Goal: Use online tool/utility: Use online tool/utility

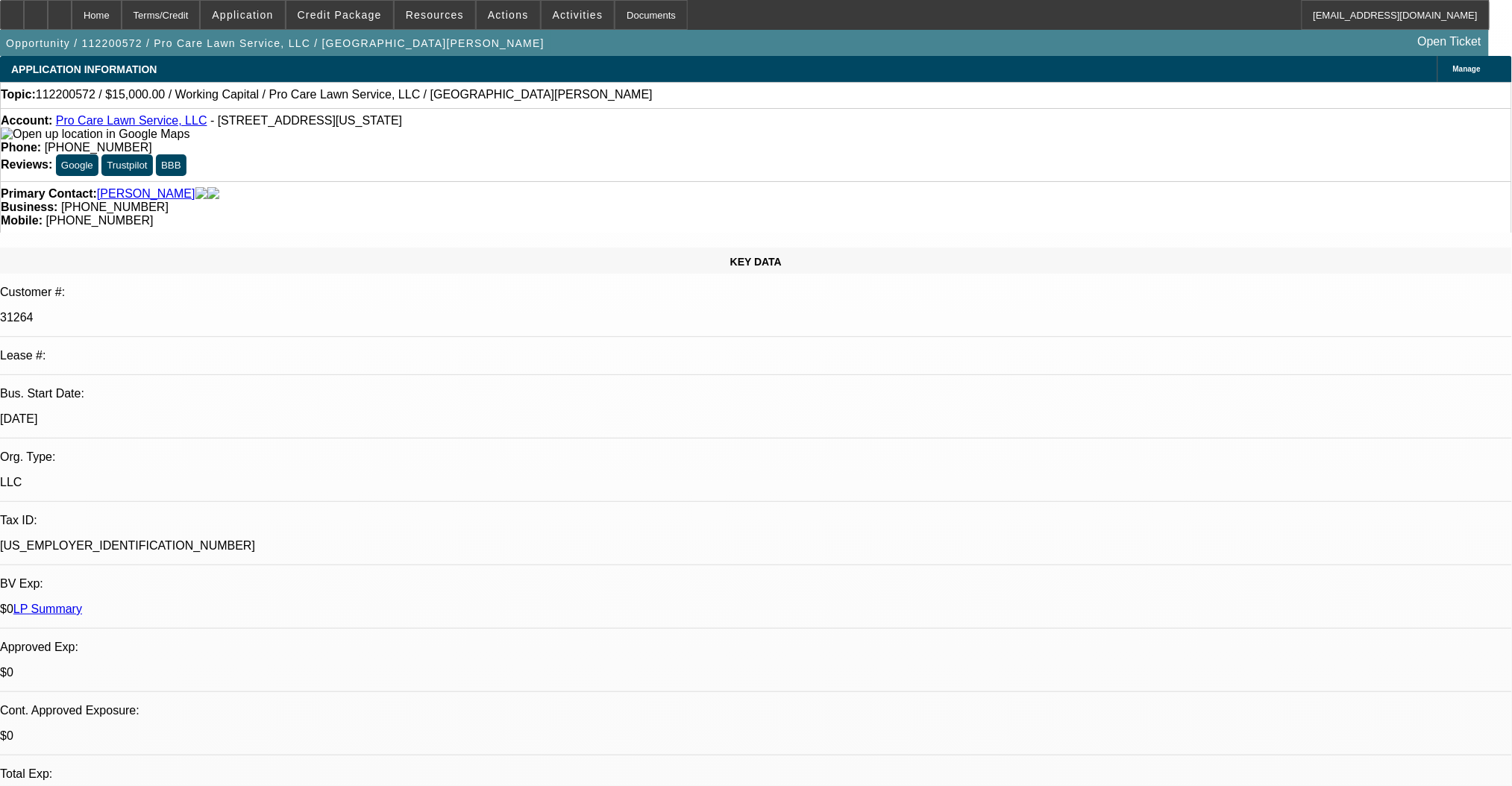
select select "0"
select select "2"
select select "0.1"
select select "4"
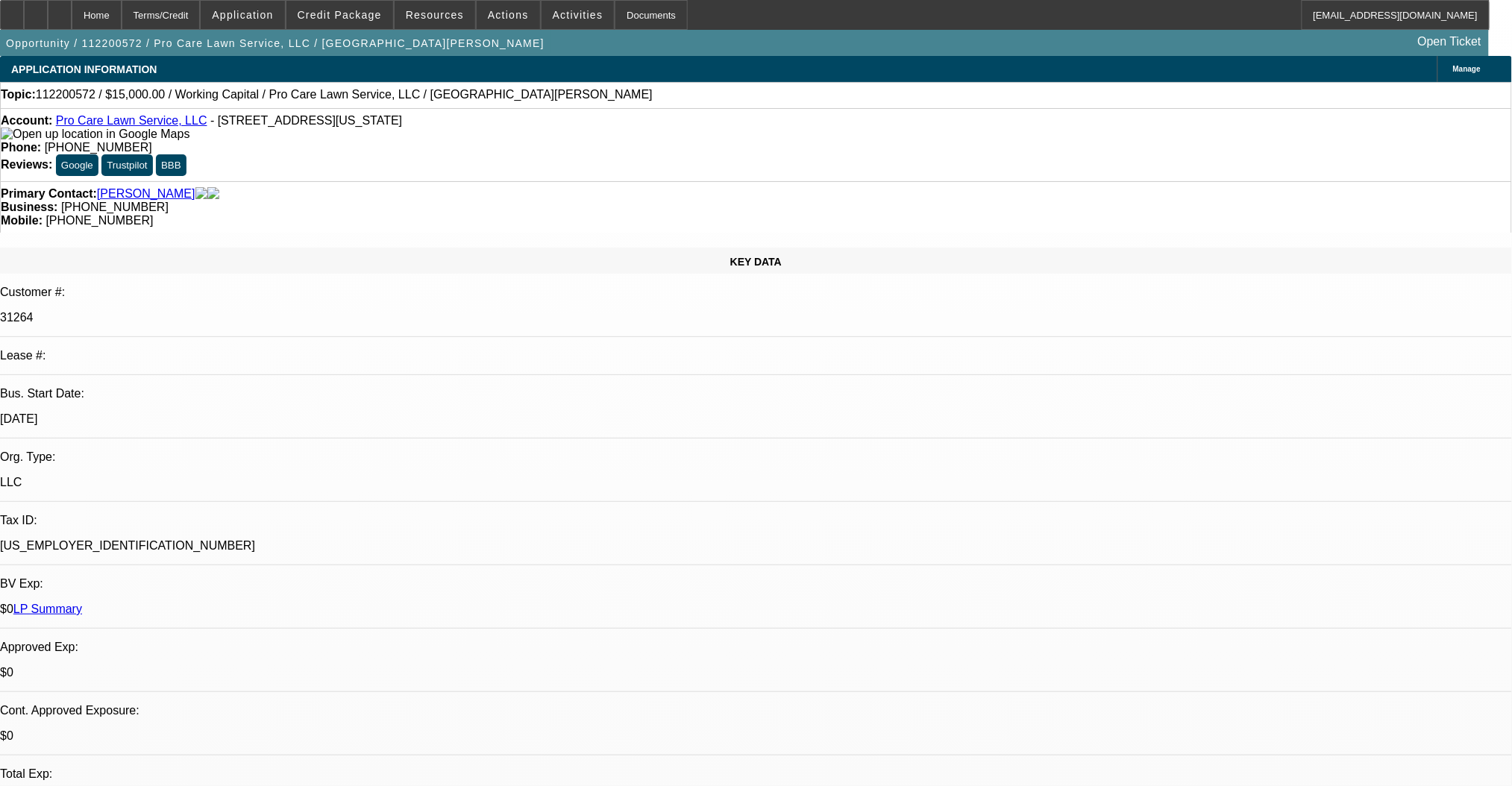
select select "0"
select select "2"
select select "0.1"
select select "4"
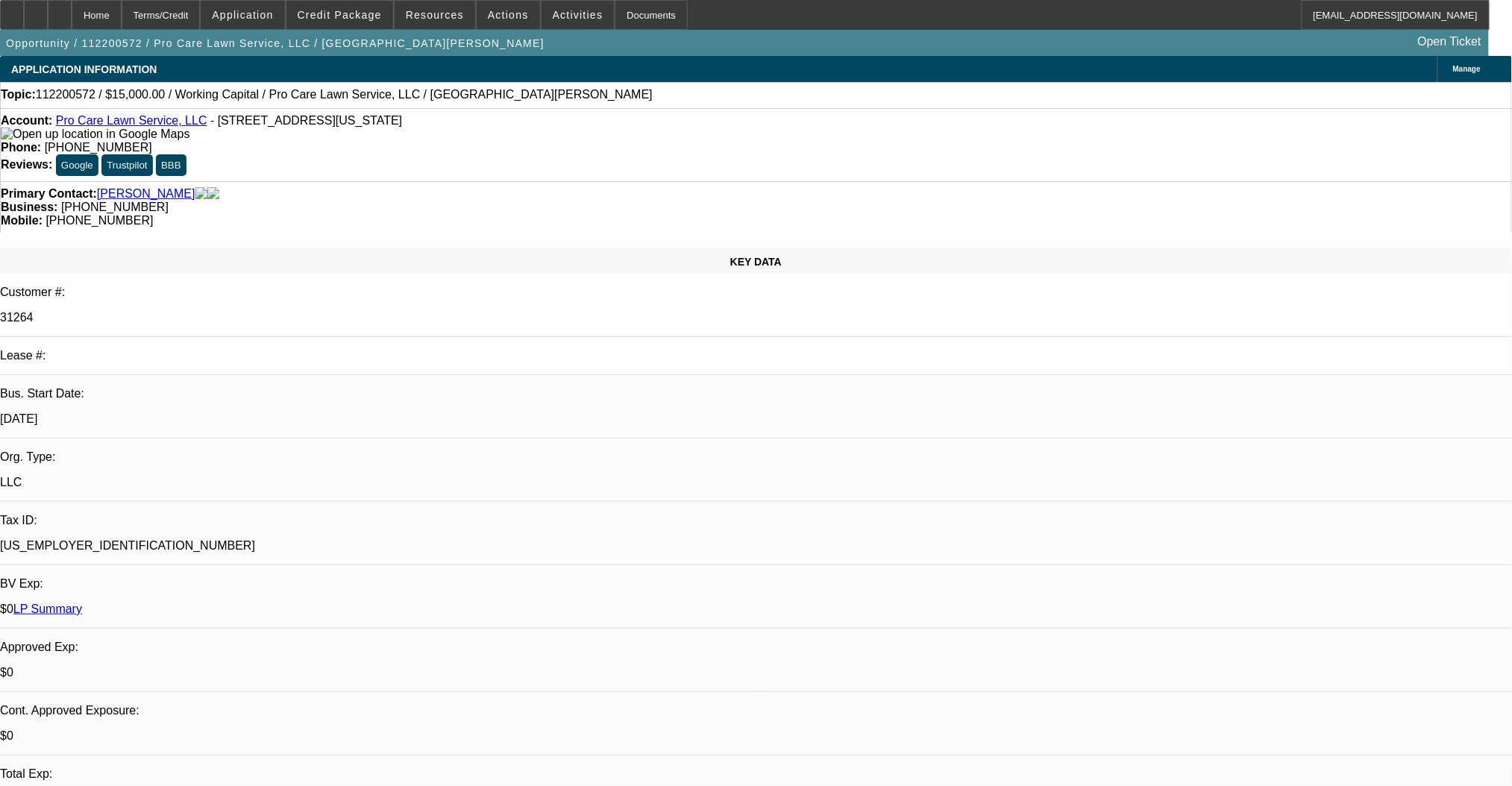
select select "0"
select select "2"
select select "0.1"
select select "4"
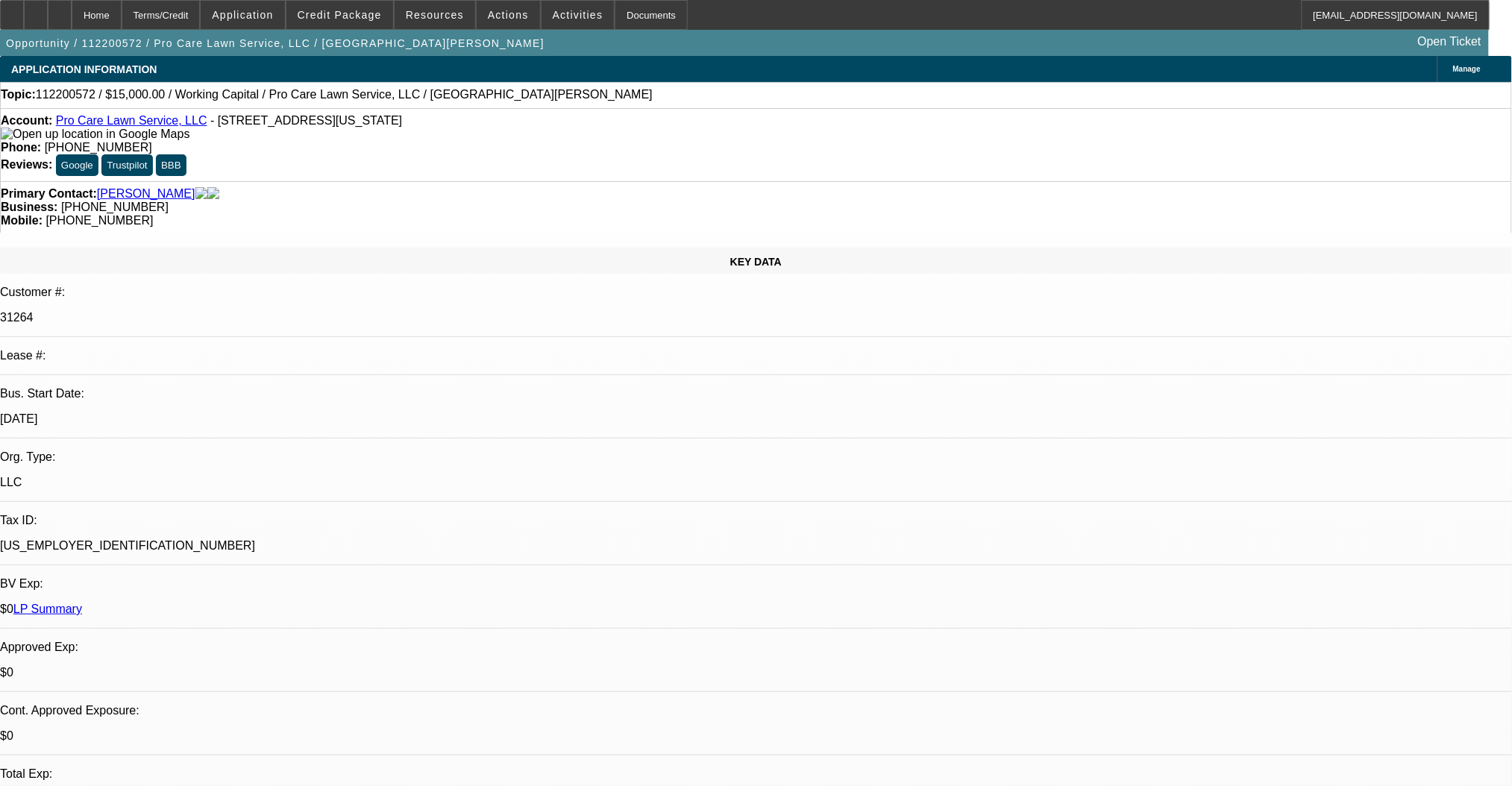
click at [93, 127] on link "Pro Care Lawn Service, LLC" at bounding box center [131, 120] width 151 height 13
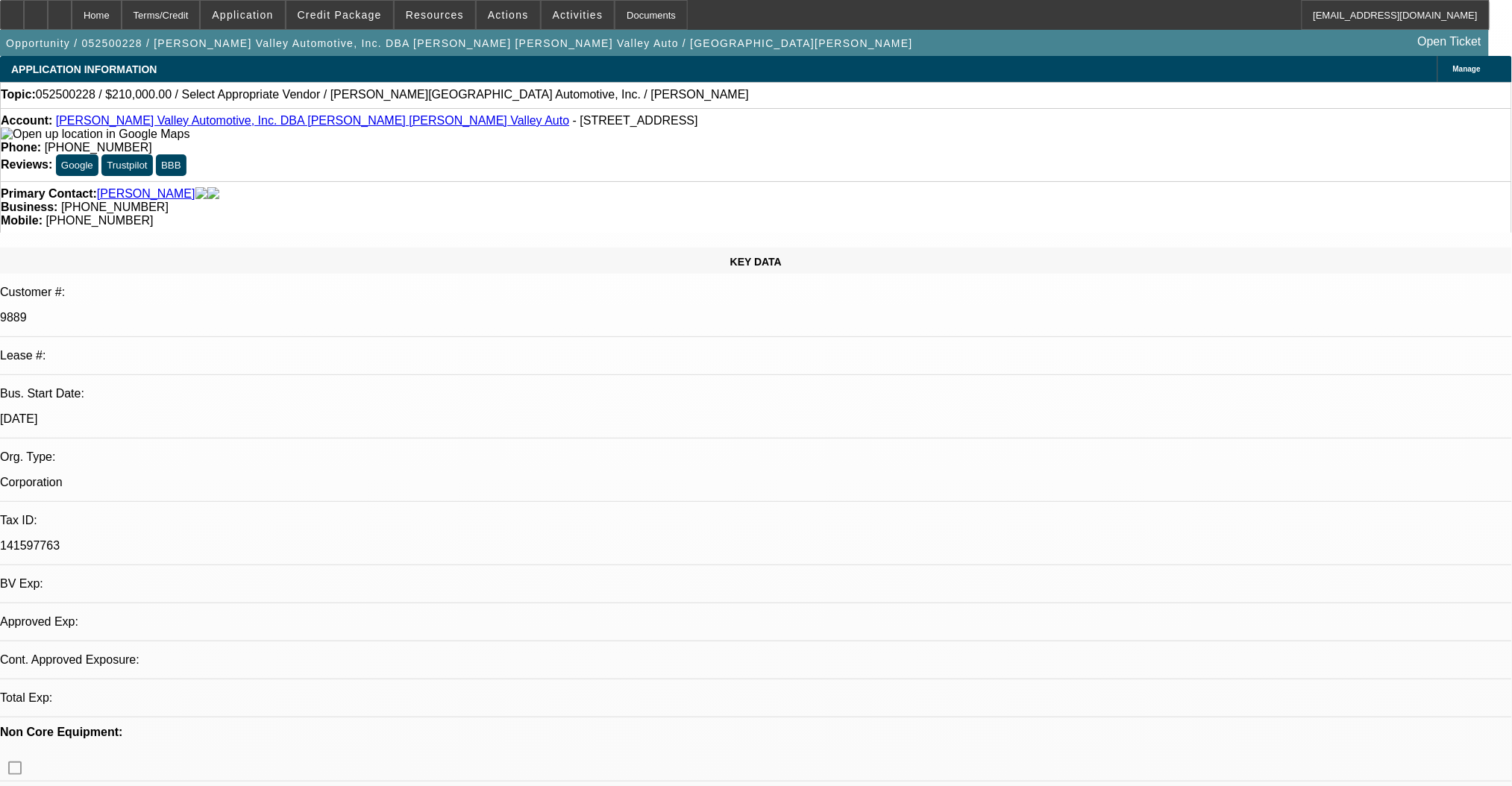
select select "0"
select select "6"
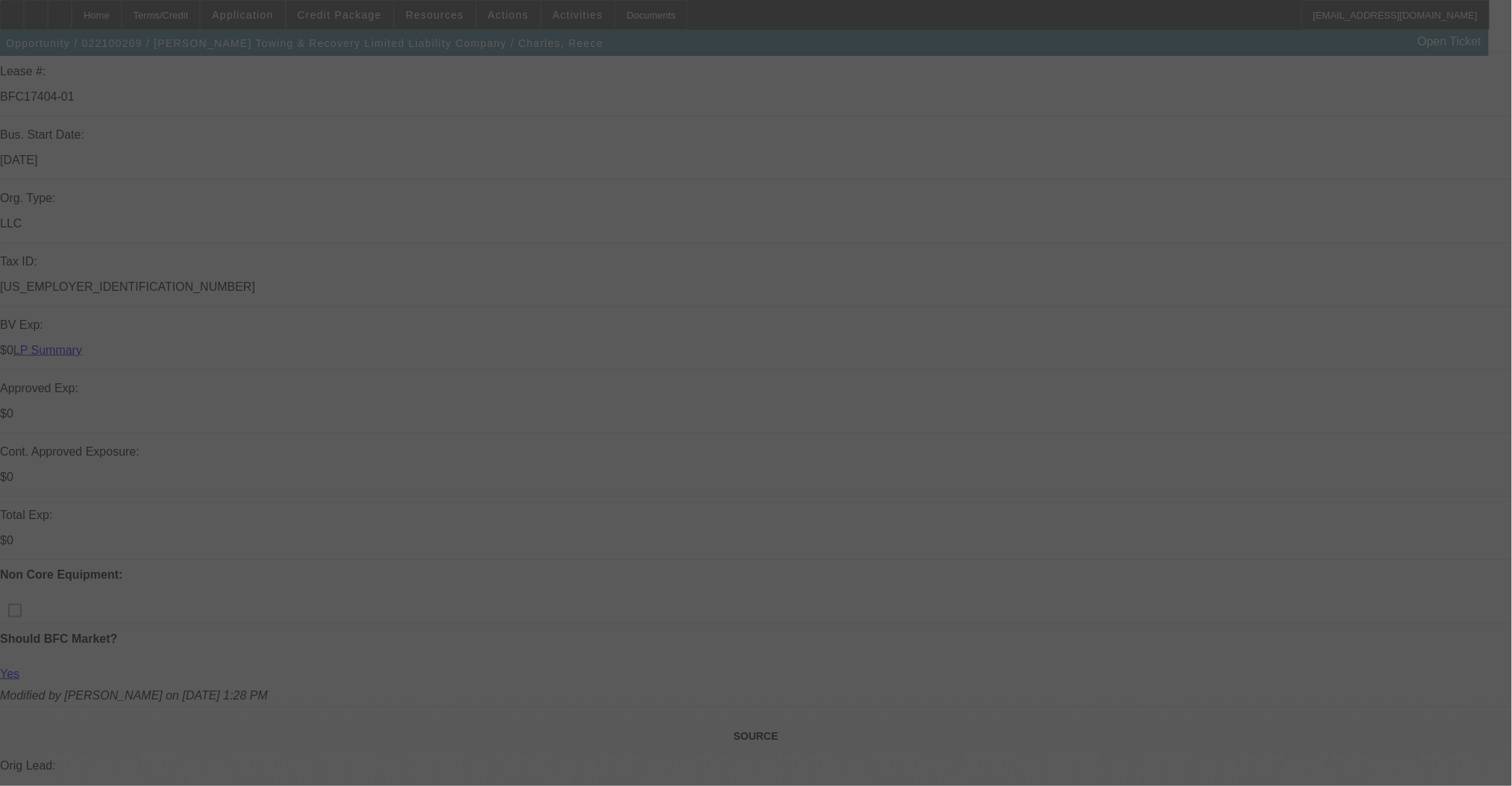
scroll to position [298, 0]
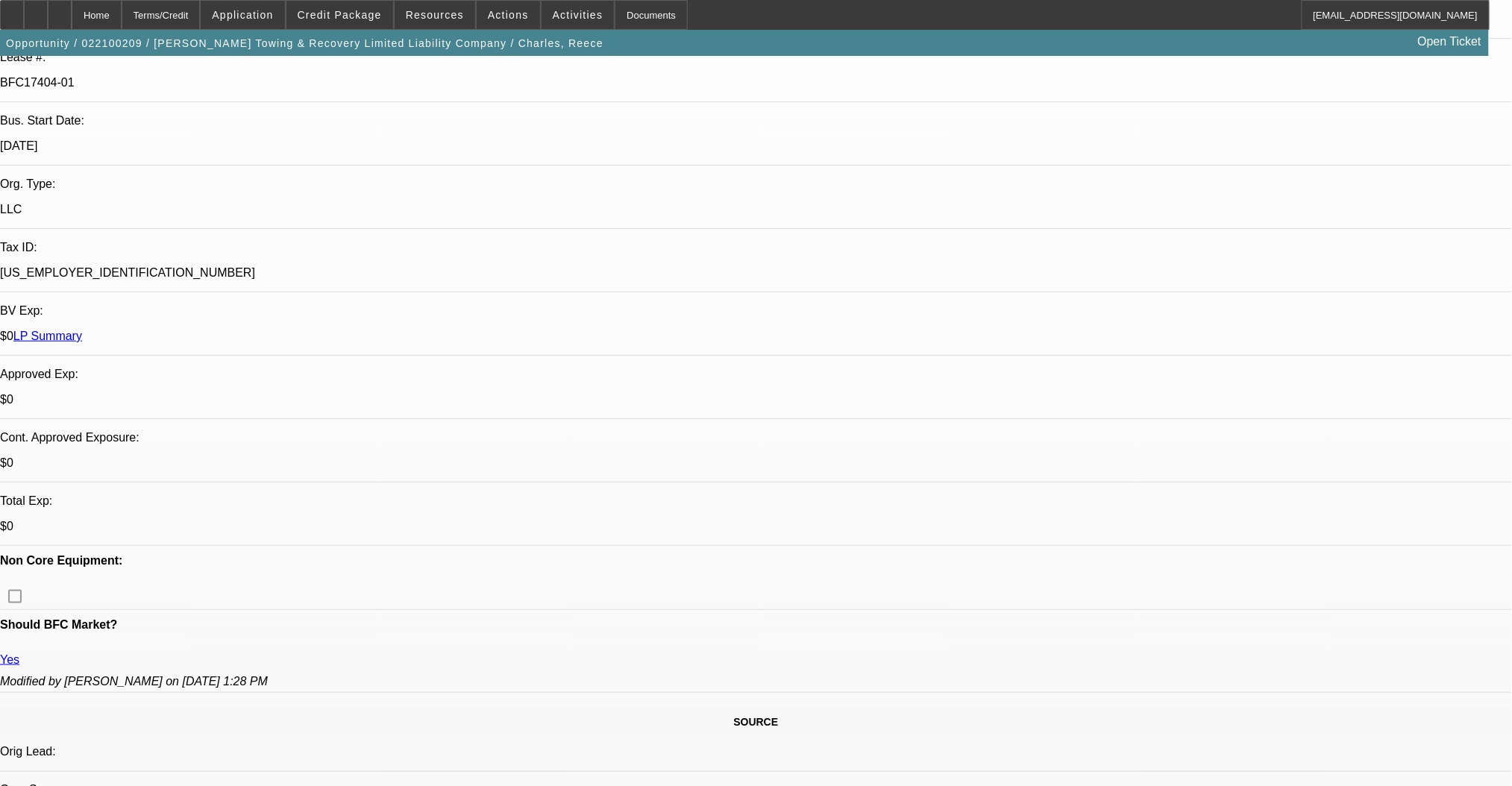
select select "0.2"
select select "0"
select select "2"
select select "0.1"
select select "4"
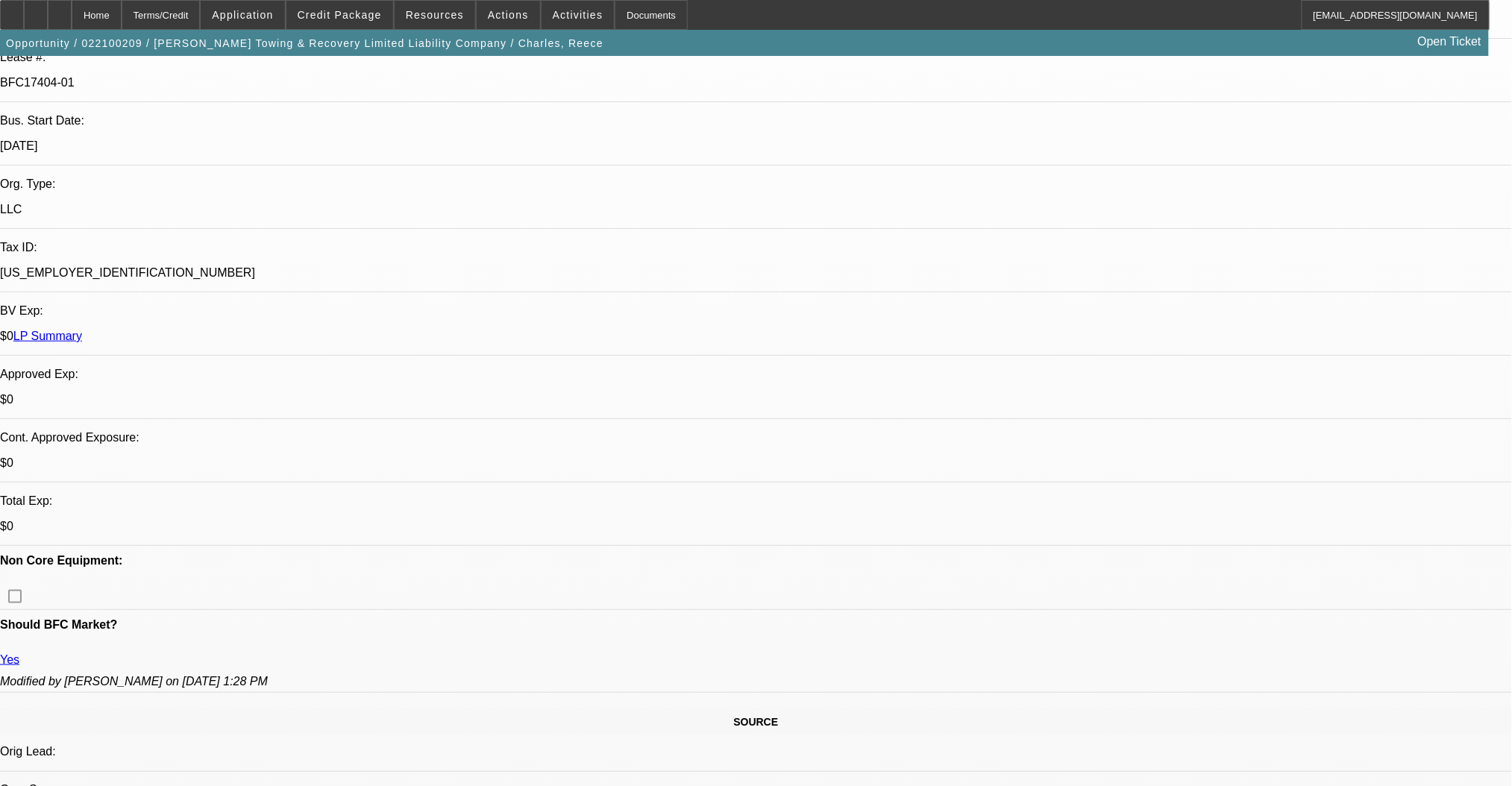
select select "0.2"
select select "0"
select select "2"
select select "0.1"
select select "4"
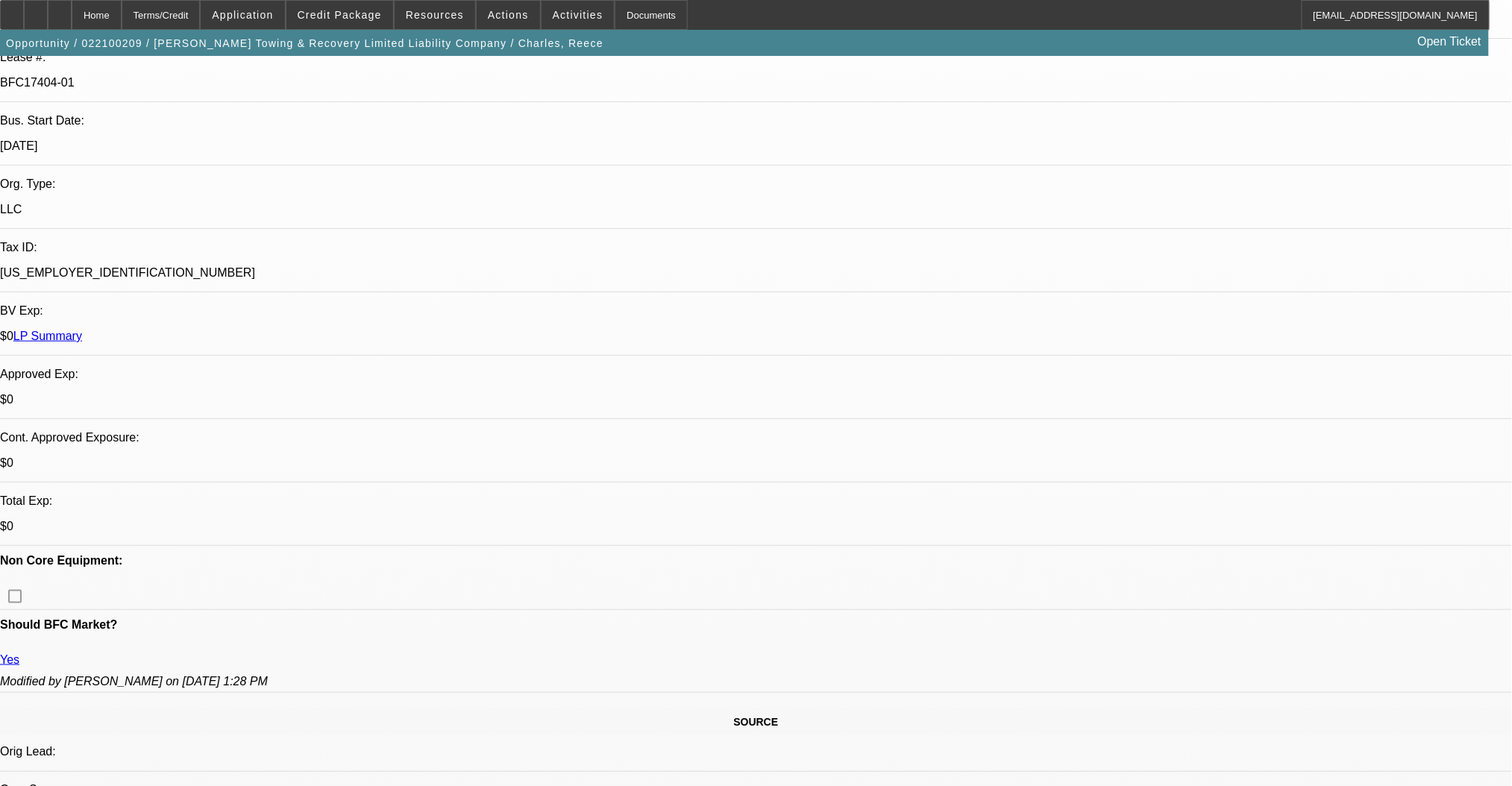
select select "0.2"
select select "0"
select select "2"
select select "0.1"
select select "4"
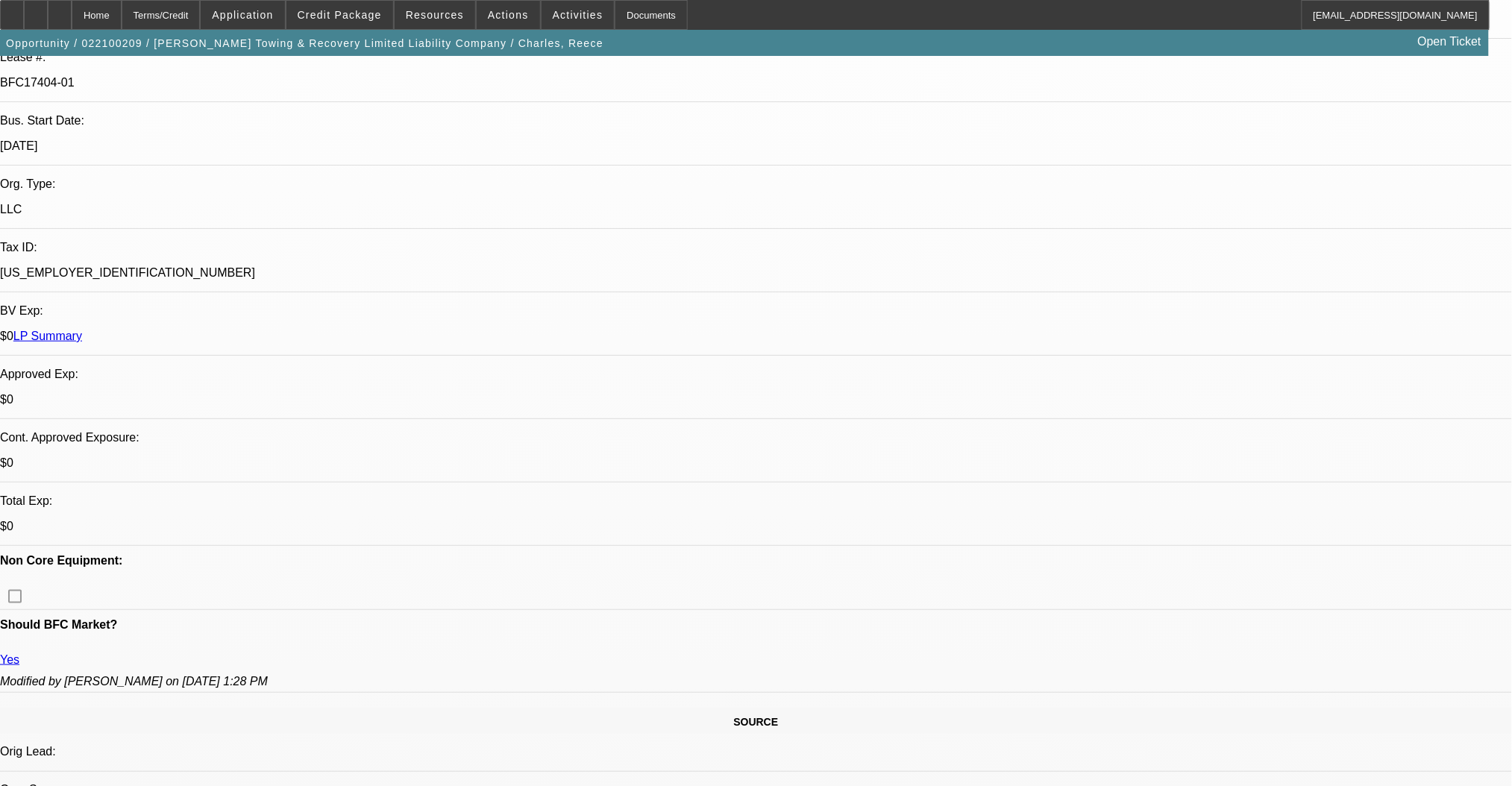
select select "0.2"
select select "0"
select select "2"
select select "0.1"
select select "4"
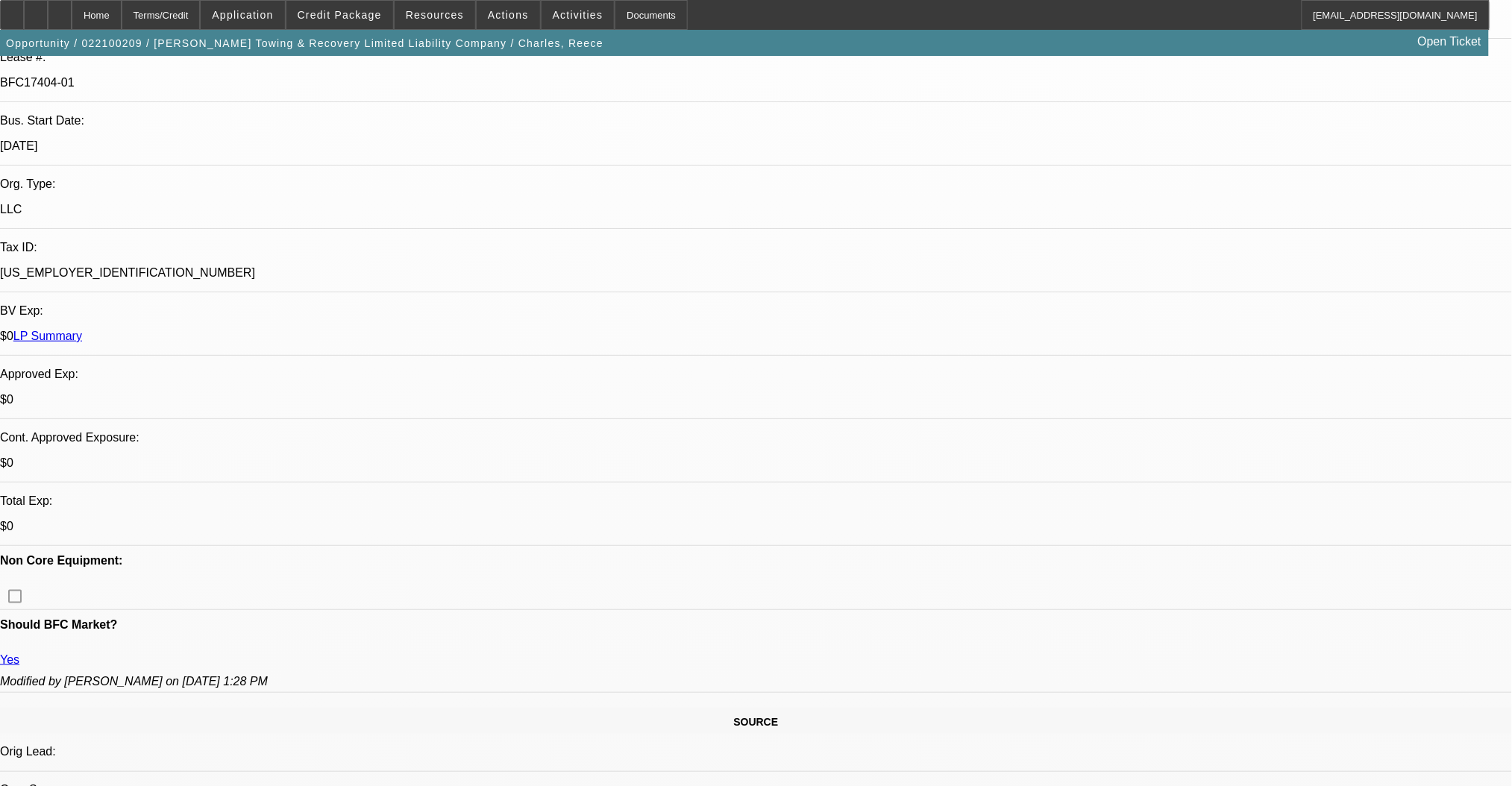
scroll to position [0, 0]
